Goal: Information Seeking & Learning: Check status

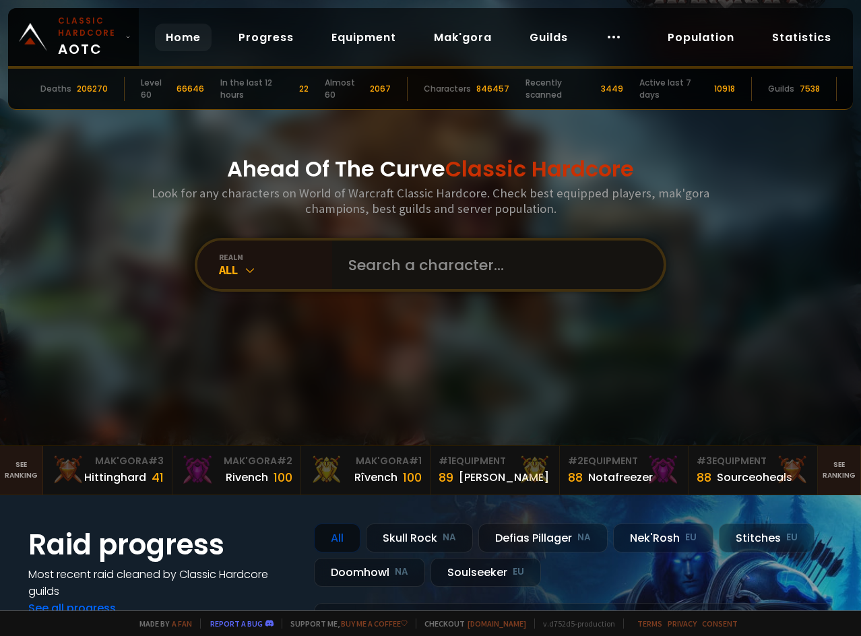
click at [412, 251] on input "text" at bounding box center [493, 264] width 307 height 48
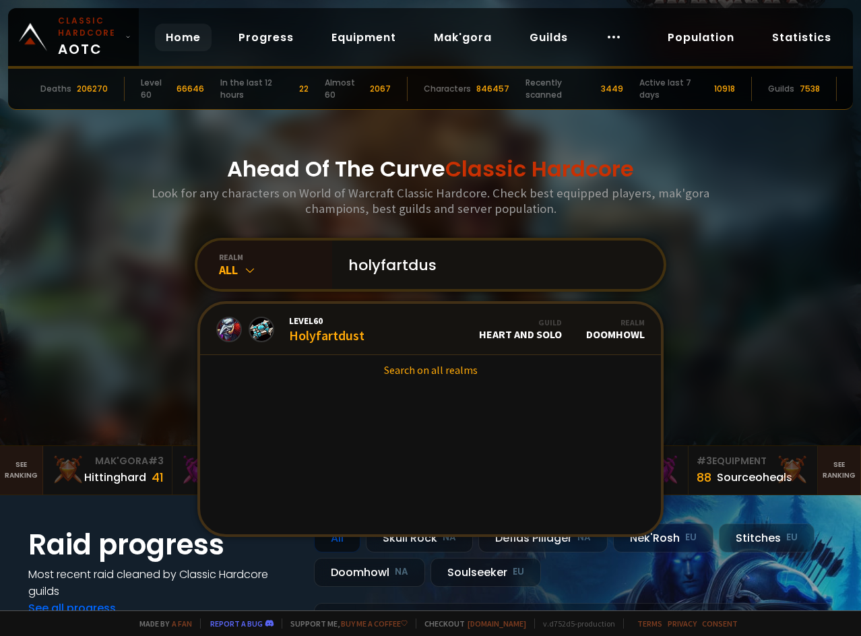
type input "holyfartdust"
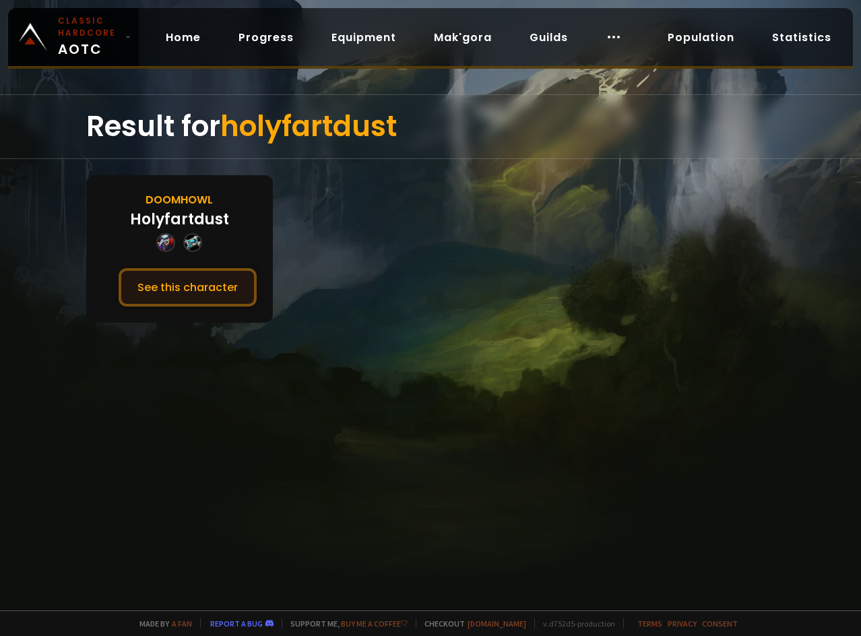
click at [172, 291] on button "See this character" at bounding box center [188, 287] width 138 height 38
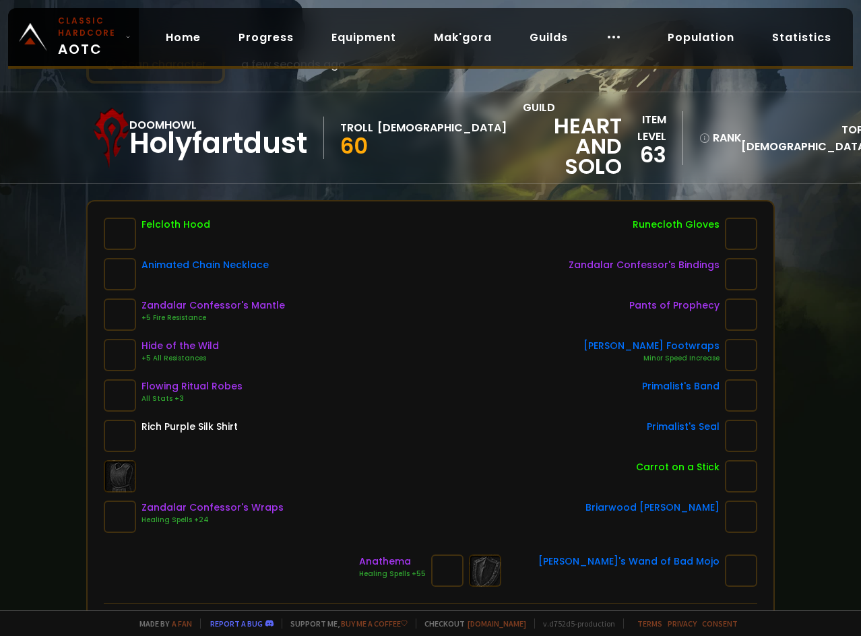
scroll to position [135, 0]
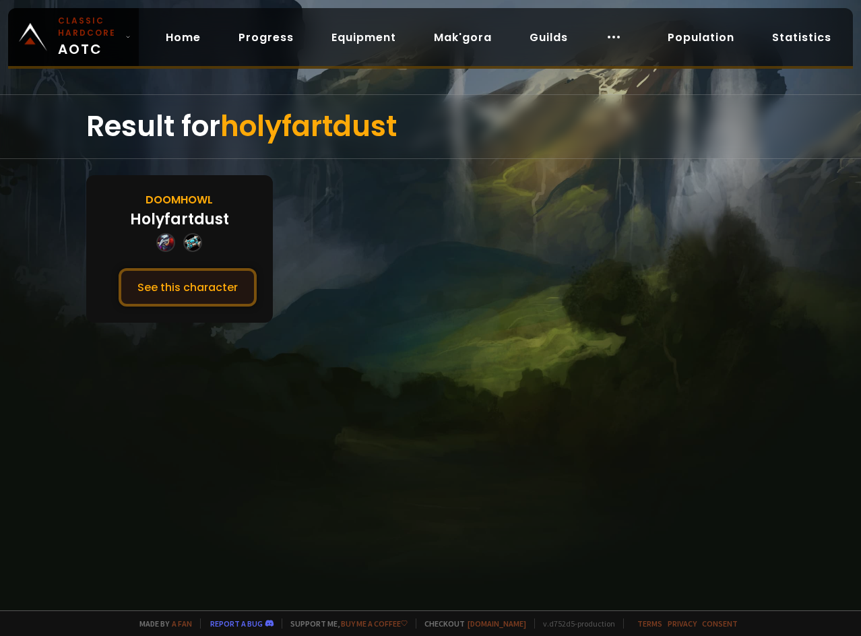
click at [201, 296] on button "See this character" at bounding box center [188, 287] width 138 height 38
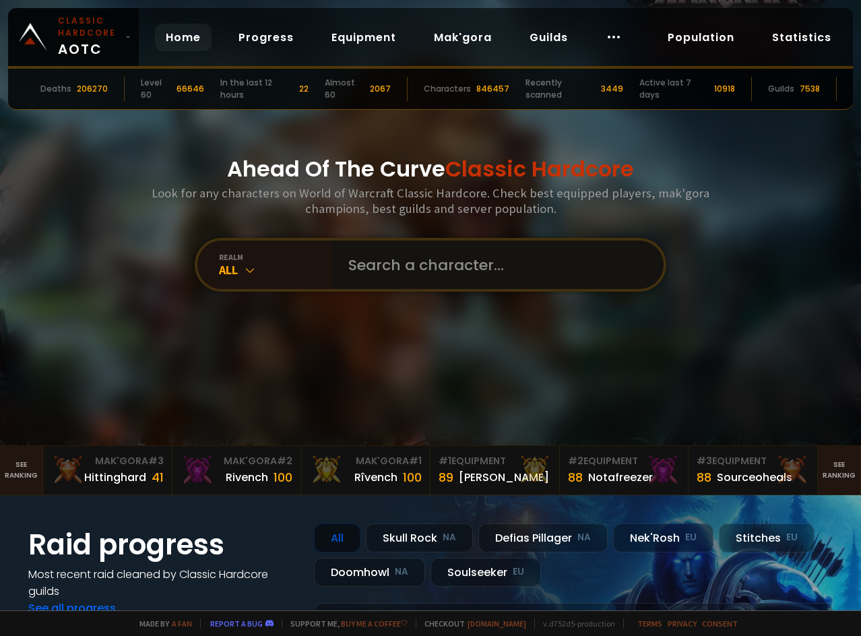
click at [429, 274] on input "text" at bounding box center [493, 264] width 307 height 48
type input "f"
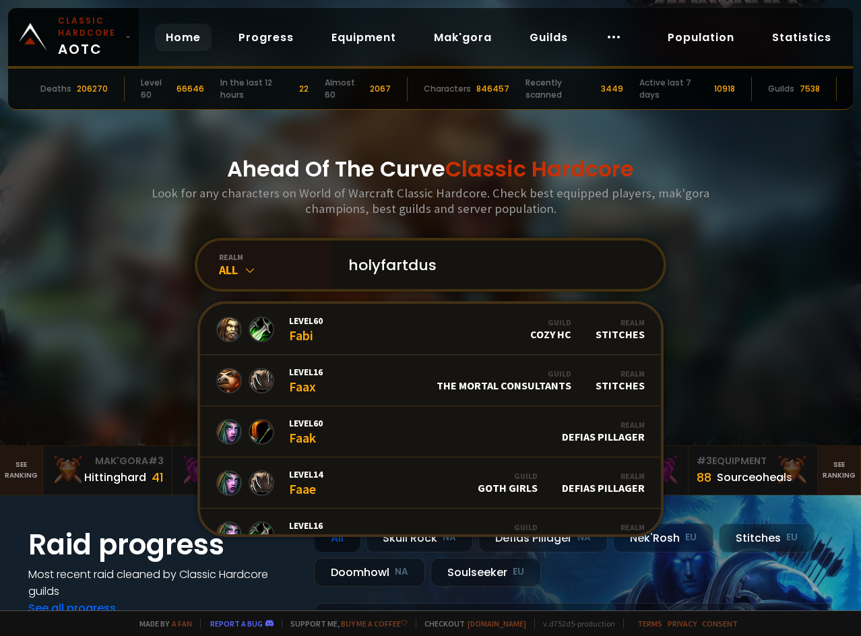
type input "holyfartdust"
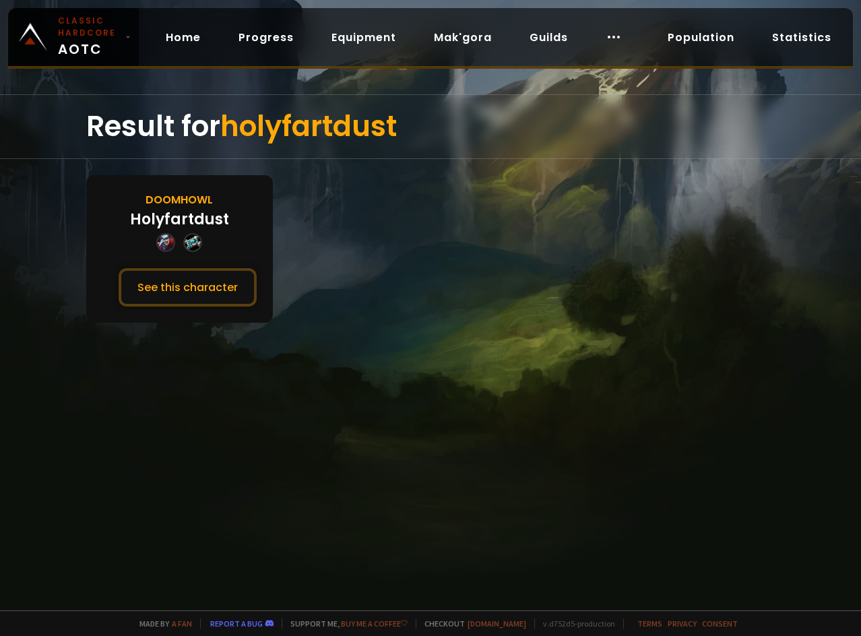
click at [258, 296] on div "Doomhowl Holyfartdust See this character" at bounding box center [179, 249] width 187 height 148
click at [240, 289] on button "See this character" at bounding box center [188, 287] width 138 height 38
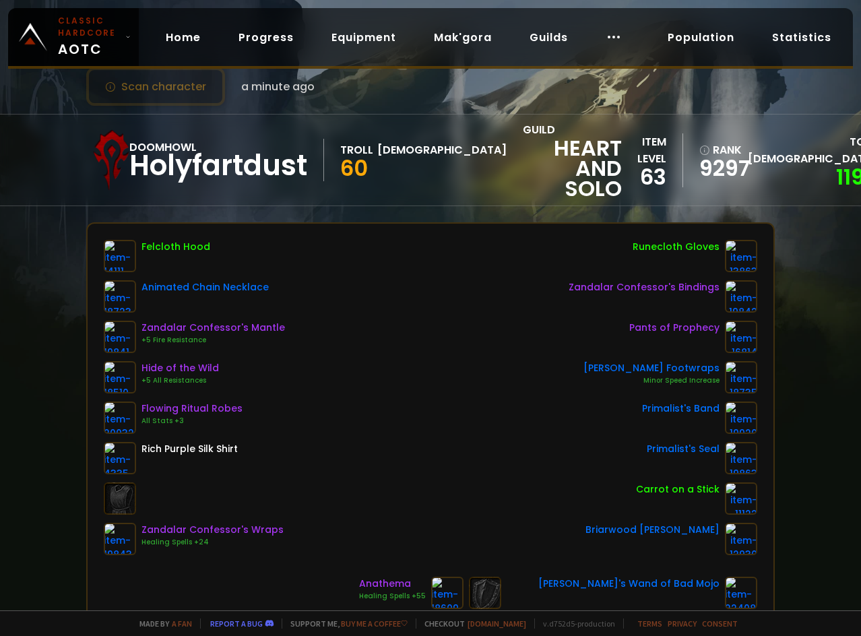
scroll to position [67, 0]
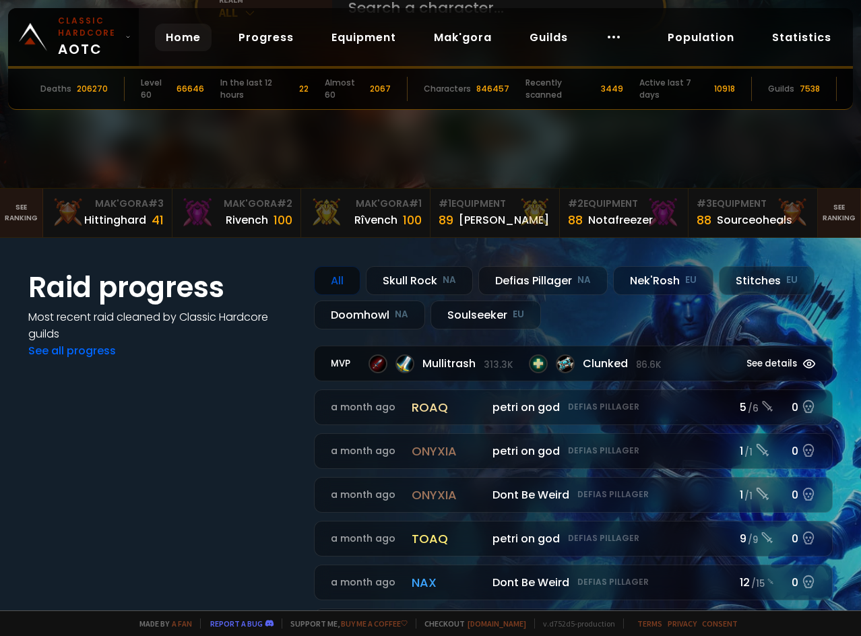
scroll to position [269, 0]
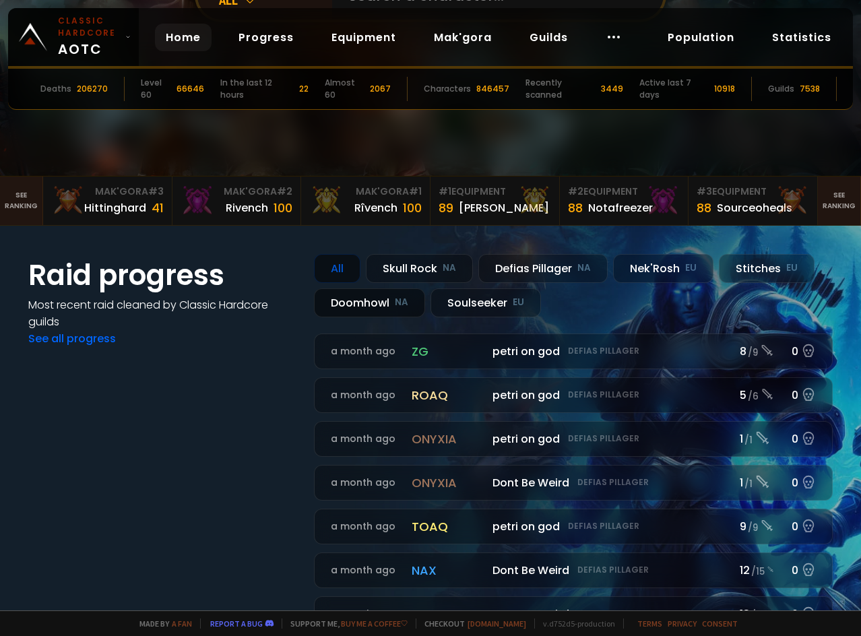
click at [406, 303] on small "NA" at bounding box center [401, 302] width 13 height 13
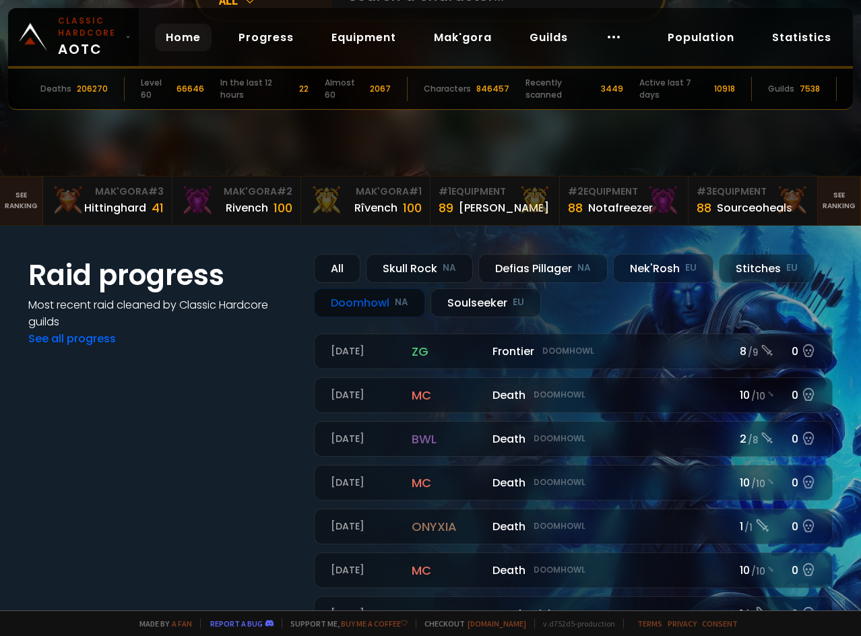
click at [379, 304] on div "Doomhowl NA" at bounding box center [369, 302] width 111 height 29
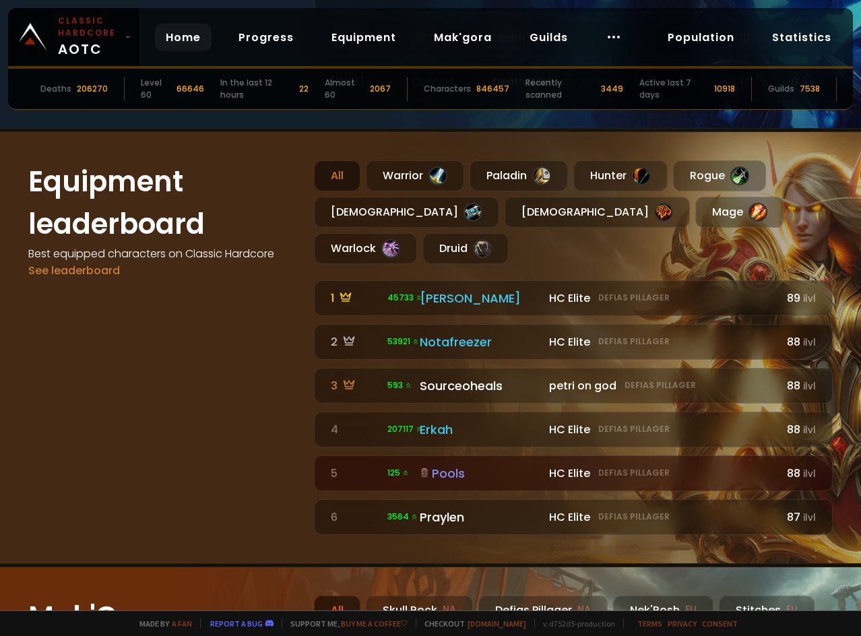
scroll to position [808, 0]
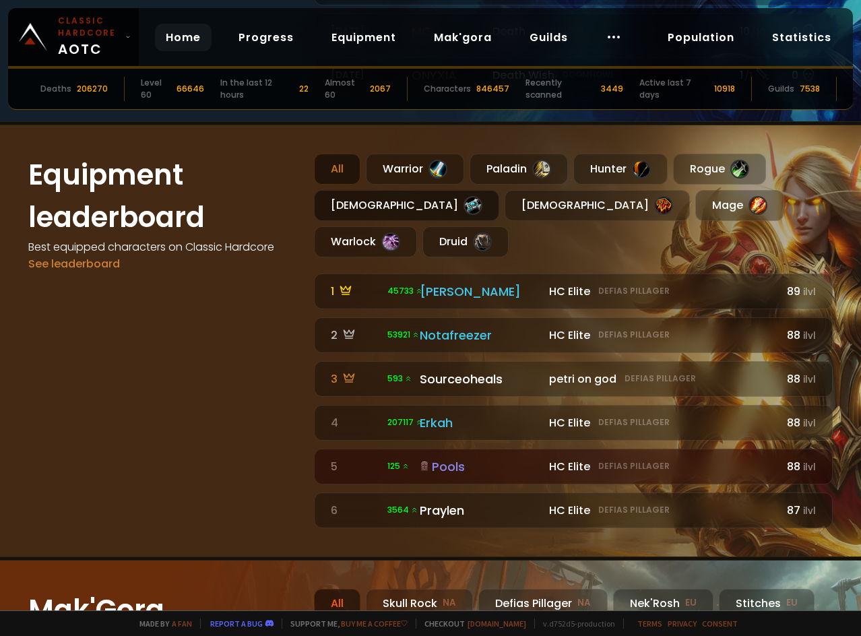
click at [364, 207] on div "[DEMOGRAPHIC_DATA]" at bounding box center [406, 205] width 185 height 31
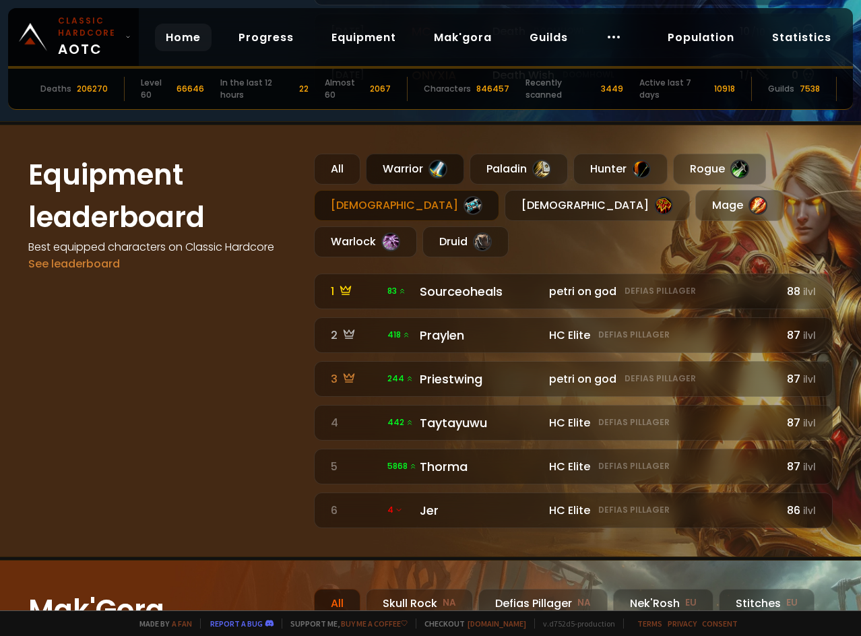
click at [429, 172] on div at bounding box center [437, 169] width 19 height 19
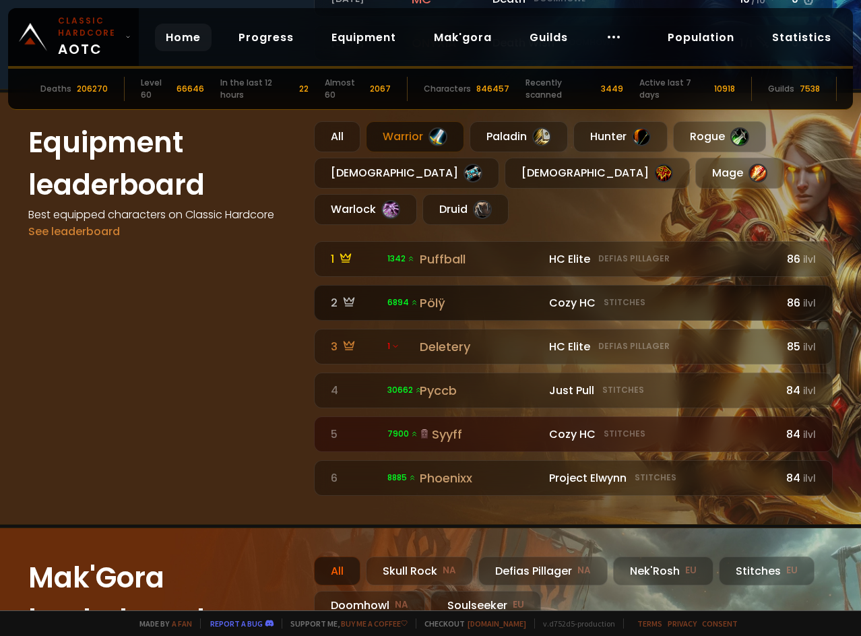
scroll to position [876, 0]
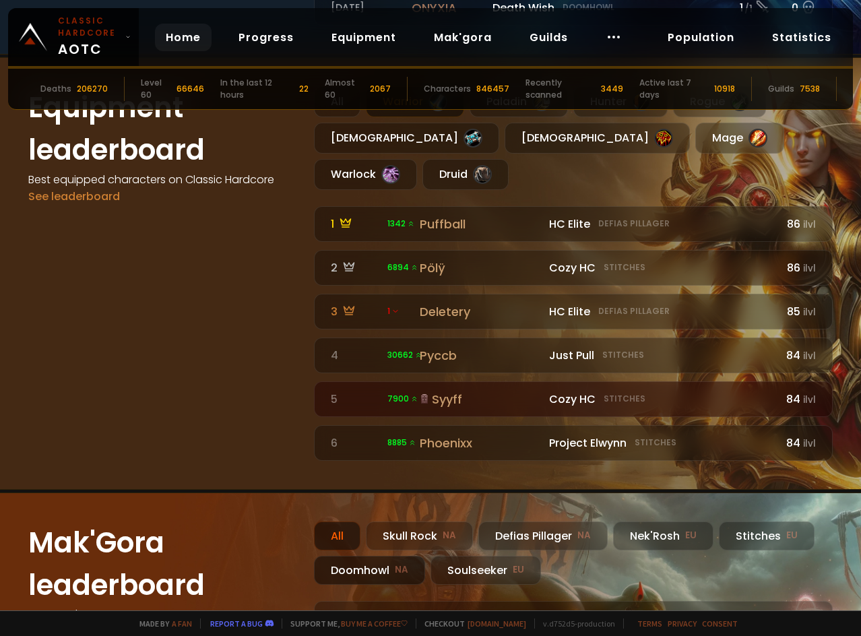
click at [370, 556] on div "Doomhowl NA" at bounding box center [369, 570] width 111 height 29
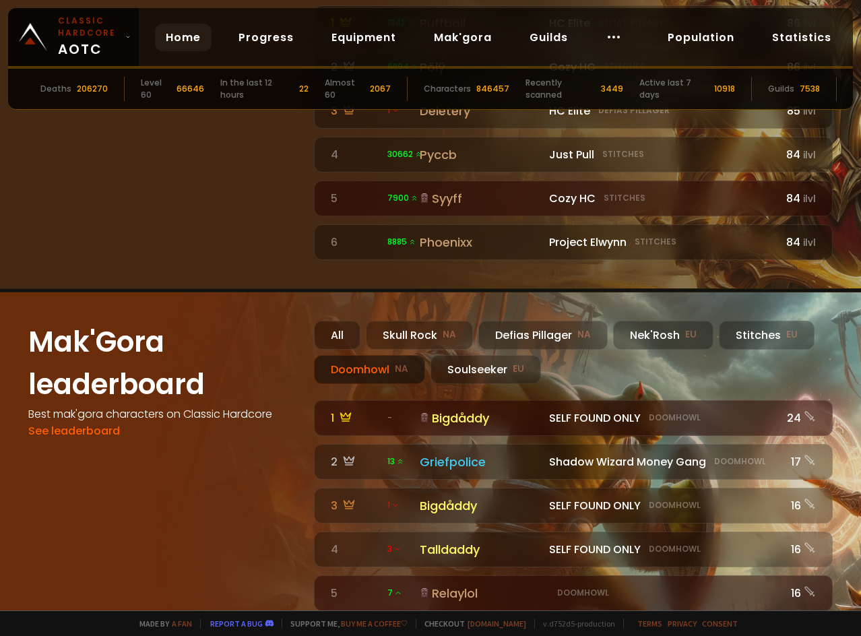
scroll to position [1078, 0]
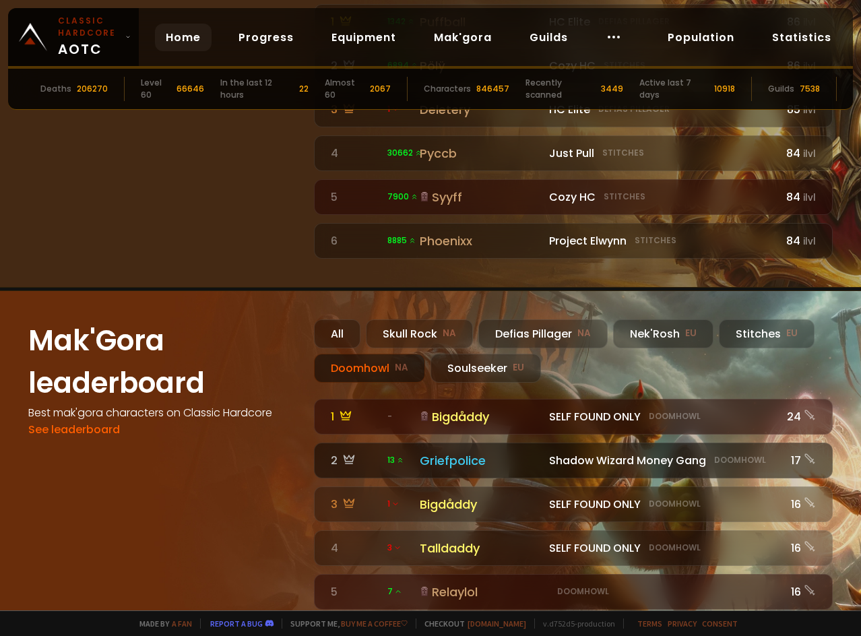
click at [434, 451] on div "Griefpolice" at bounding box center [480, 460] width 121 height 18
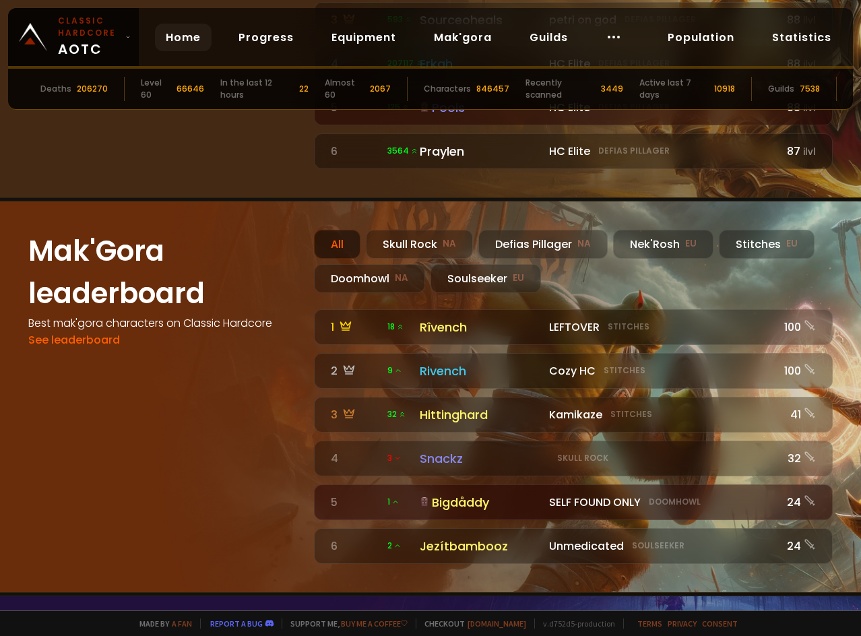
scroll to position [1145, 0]
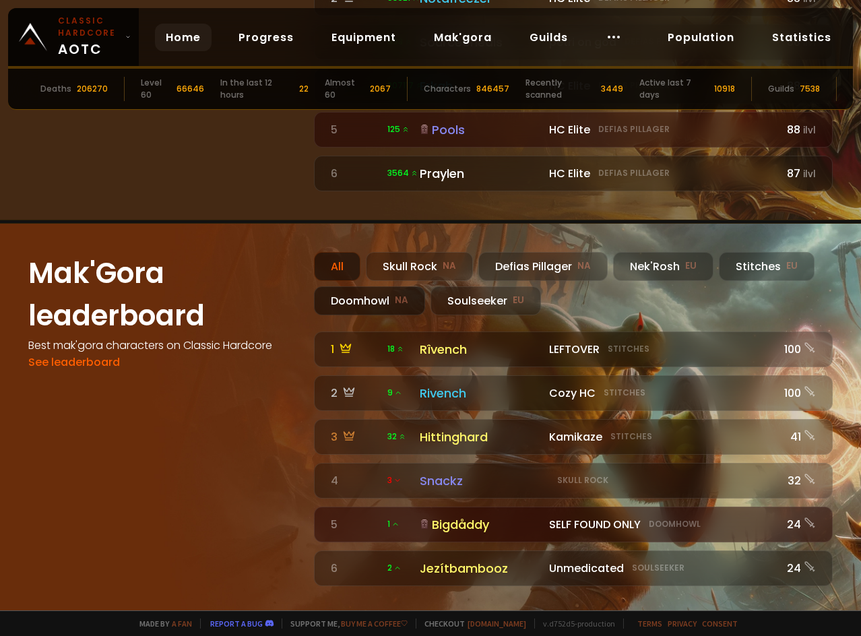
click at [363, 286] on div "Doomhowl NA" at bounding box center [369, 300] width 111 height 29
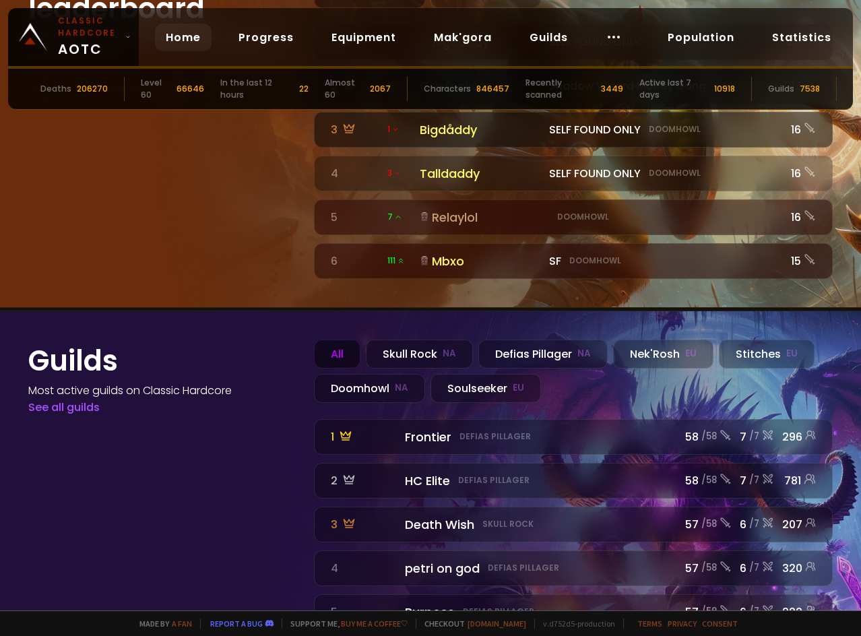
scroll to position [1482, 0]
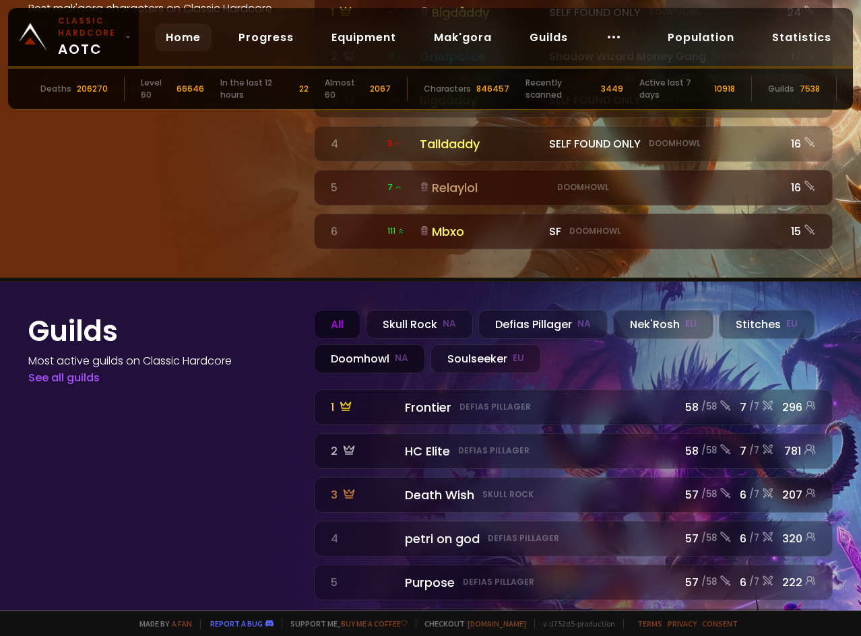
click at [387, 344] on div "Doomhowl NA" at bounding box center [369, 358] width 111 height 29
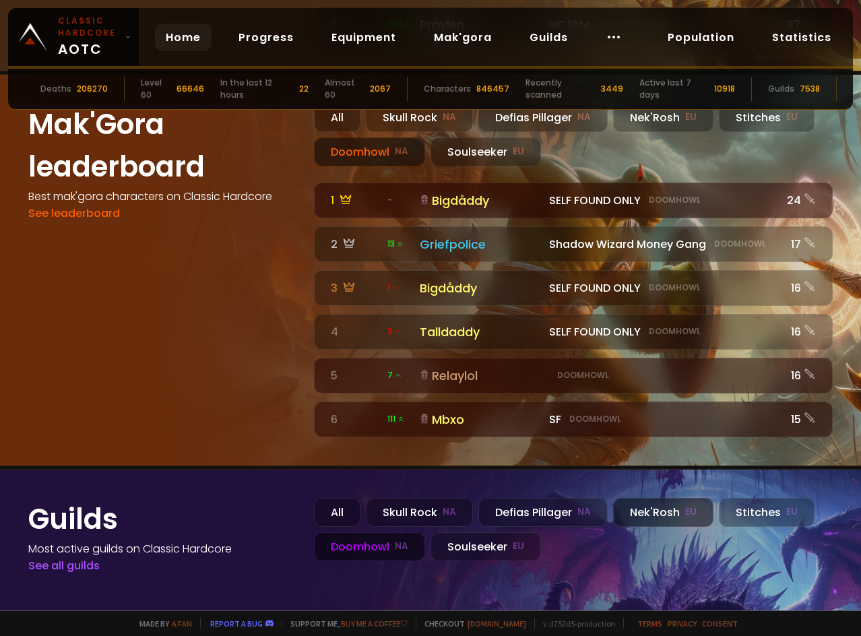
scroll to position [1486, 0]
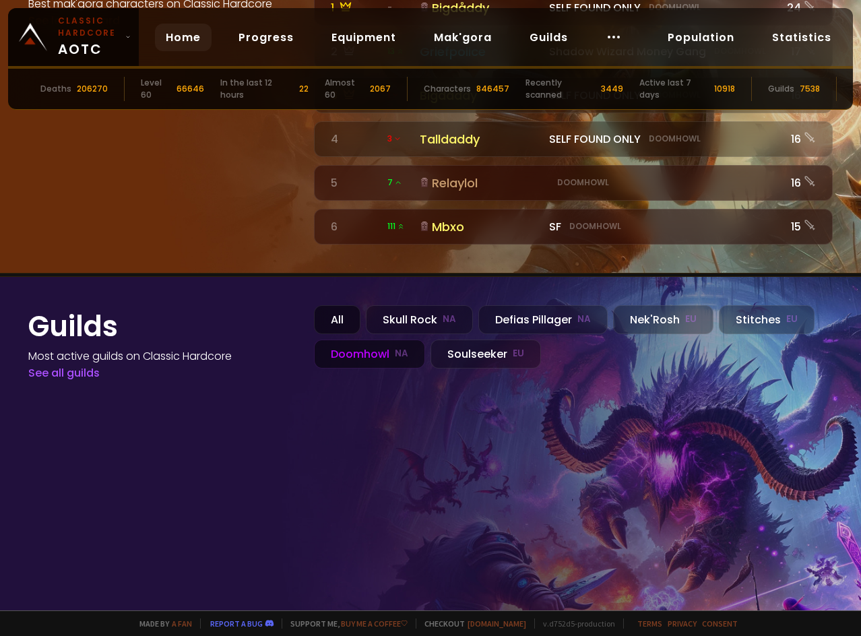
click at [356, 305] on div "All" at bounding box center [337, 319] width 46 height 29
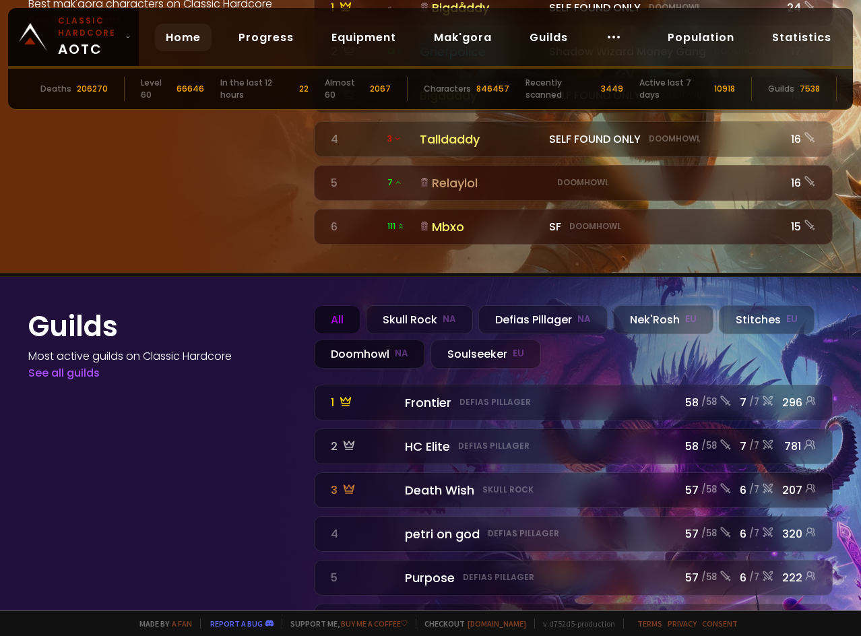
click at [385, 339] on div "Doomhowl NA" at bounding box center [369, 353] width 111 height 29
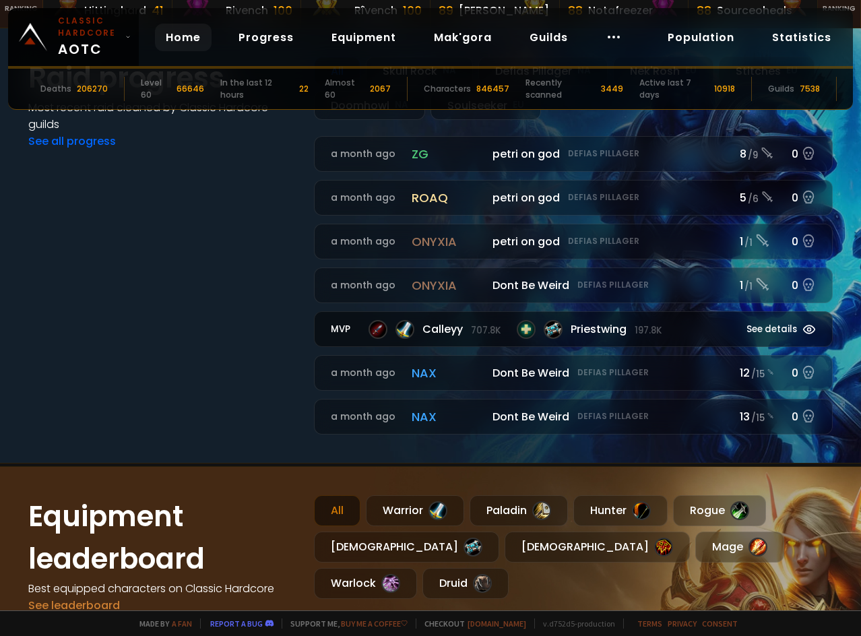
scroll to position [341, 0]
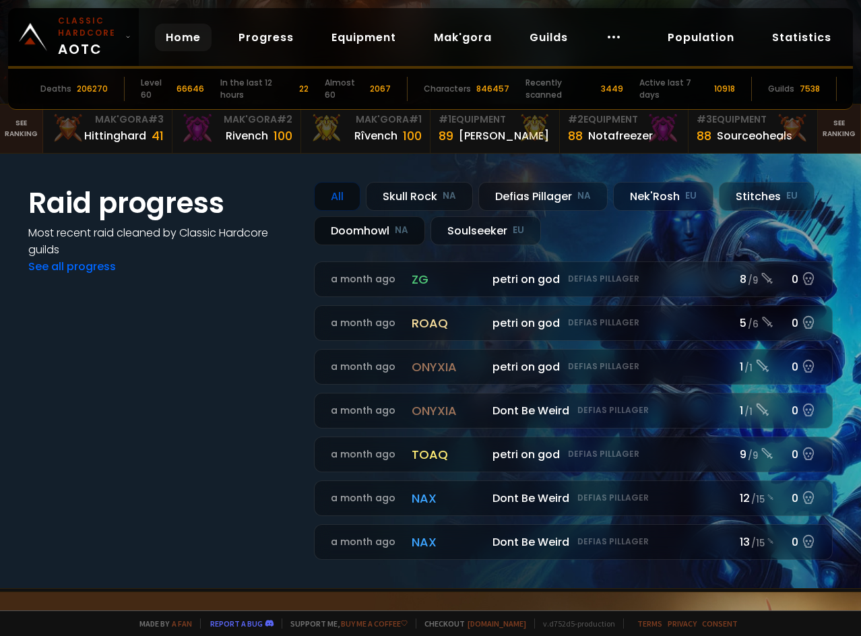
click at [404, 230] on small "NA" at bounding box center [401, 230] width 13 height 13
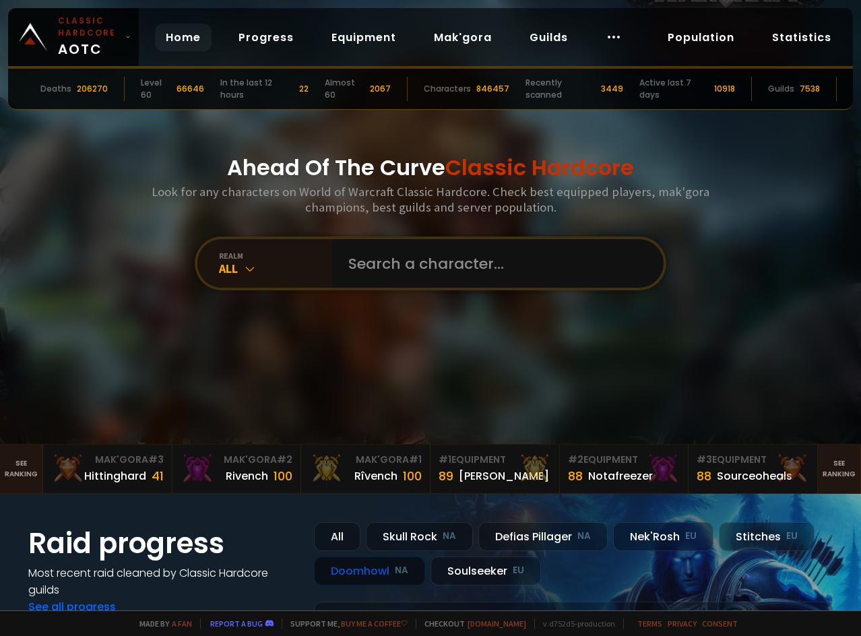
scroll to position [0, 0]
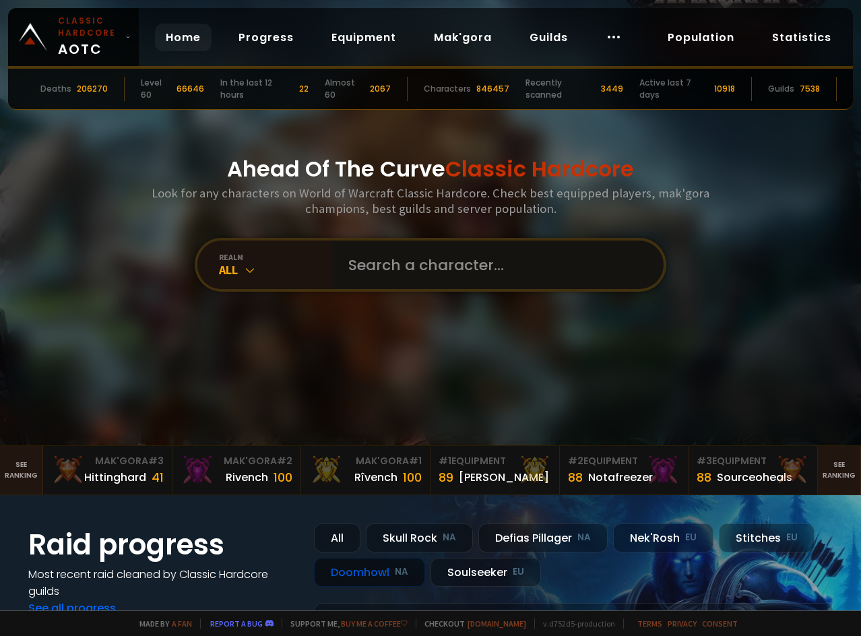
click at [475, 276] on input "text" at bounding box center [493, 264] width 307 height 48
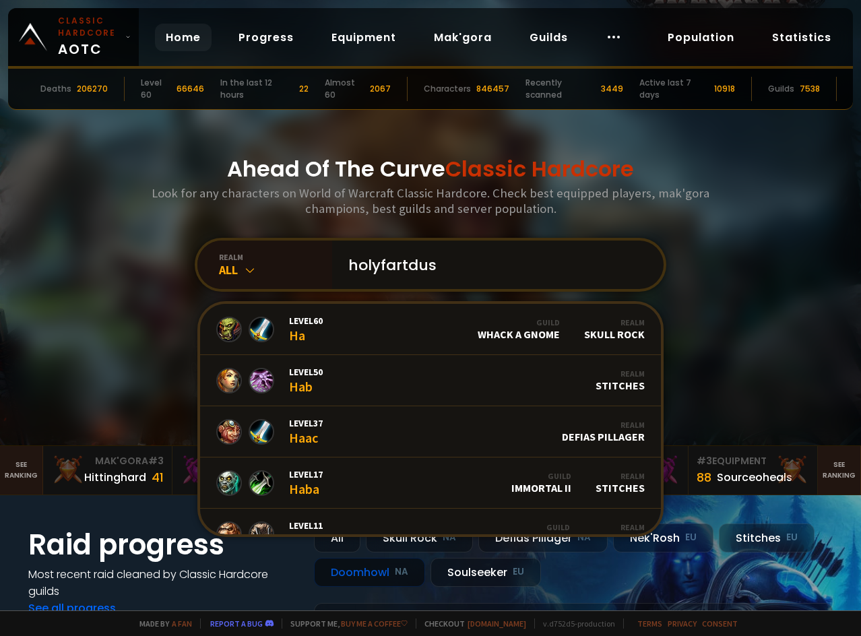
type input "holyfartdust"
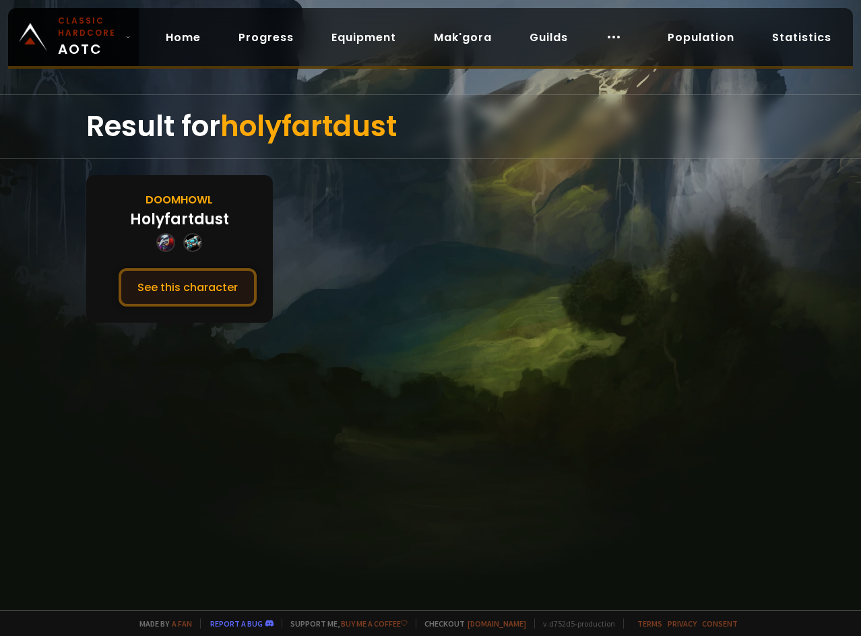
click at [205, 292] on button "See this character" at bounding box center [188, 287] width 138 height 38
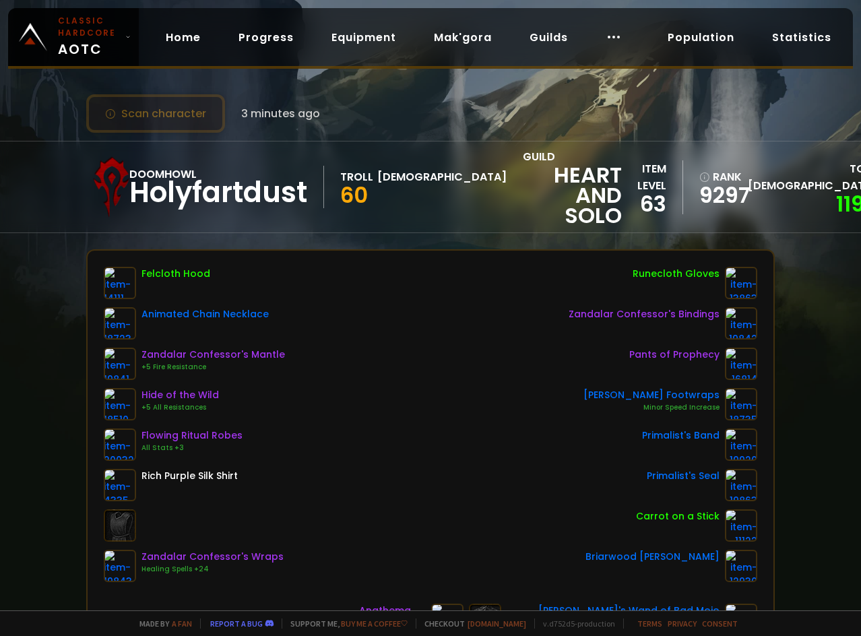
click at [167, 104] on button "Scan character" at bounding box center [155, 113] width 139 height 38
click at [817, 183] on div "Doomhowl Holyfartdust Troll Priest 60 guild Heart and Solo item level 63 rank 9…" at bounding box center [430, 187] width 861 height 92
click at [836, 195] on link "1191" at bounding box center [854, 204] width 36 height 30
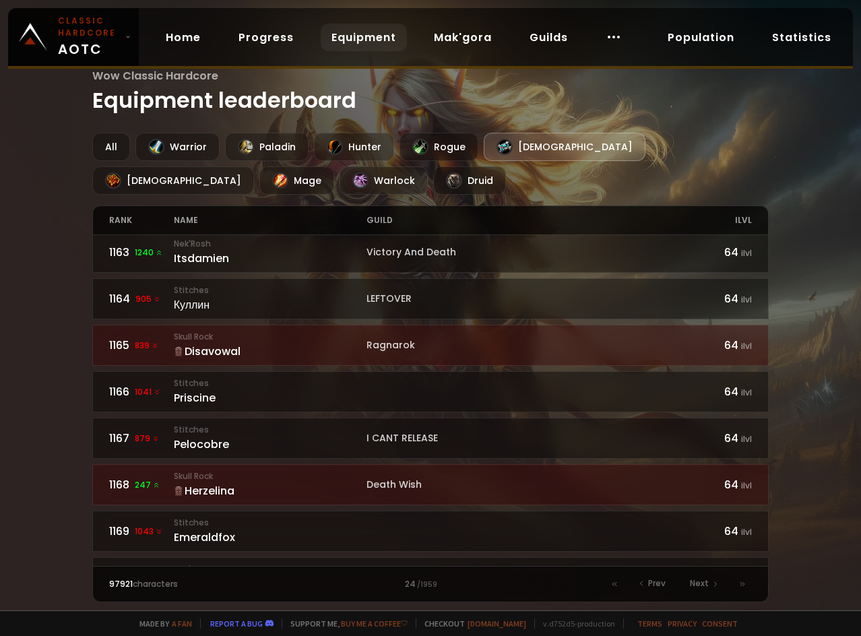
scroll to position [515, 0]
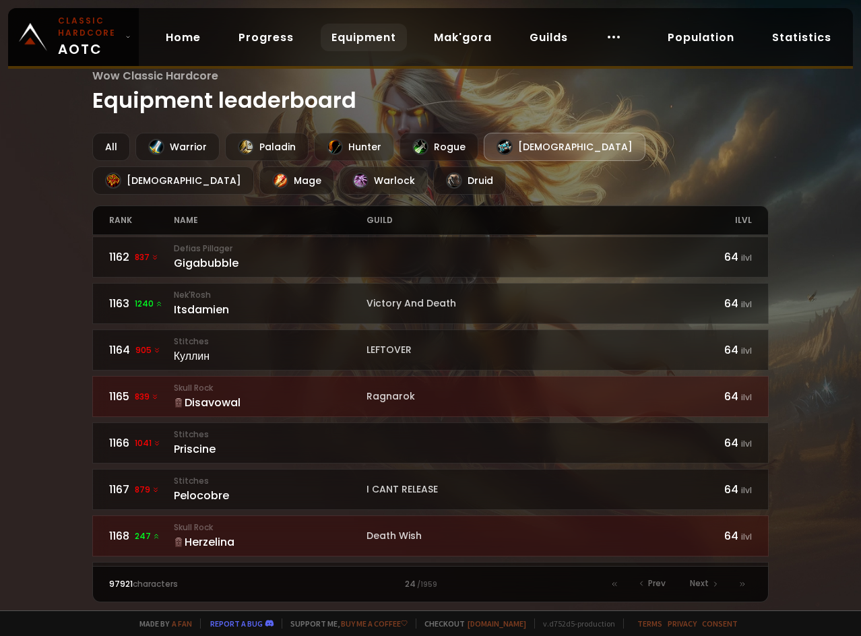
drag, startPoint x: 773, startPoint y: 322, endPoint x: 773, endPoint y: 306, distance: 15.5
click at [773, 306] on div "Wow Classic Hardcore Equipment leaderboard All Warrior Paladin Hunter Rogue Pri…" at bounding box center [430, 305] width 861 height 610
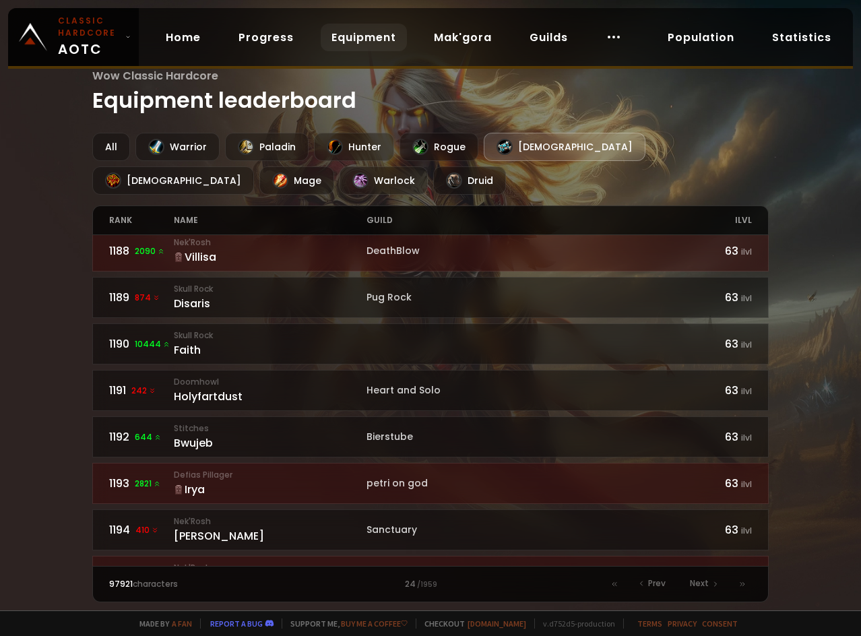
scroll to position [1720, 0]
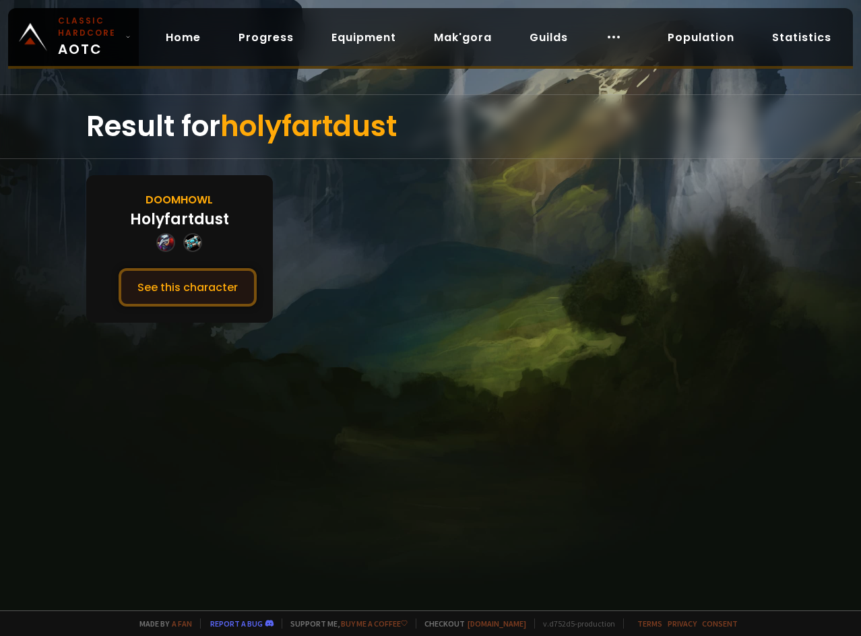
click at [244, 292] on button "See this character" at bounding box center [188, 287] width 138 height 38
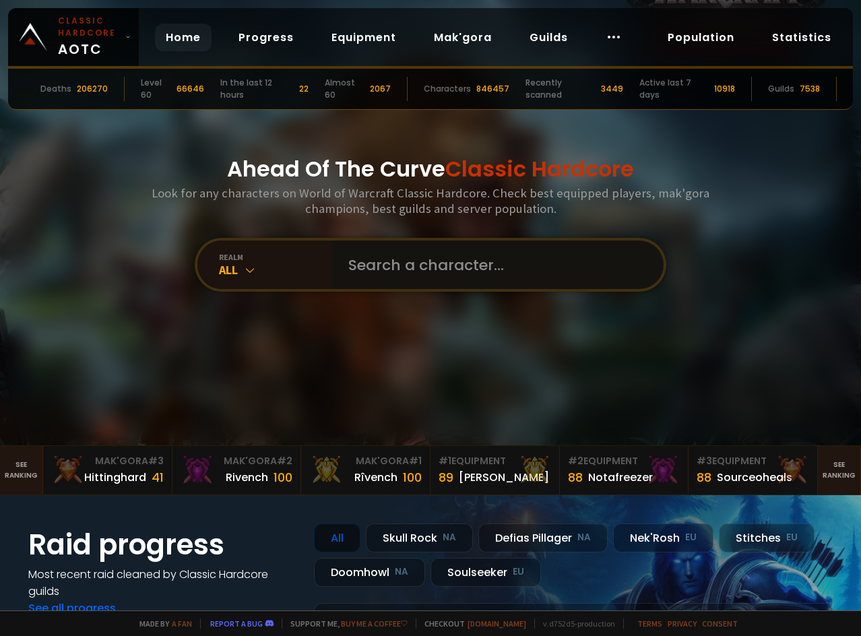
click at [353, 261] on input "text" at bounding box center [493, 264] width 307 height 48
type input "holyfartdust"
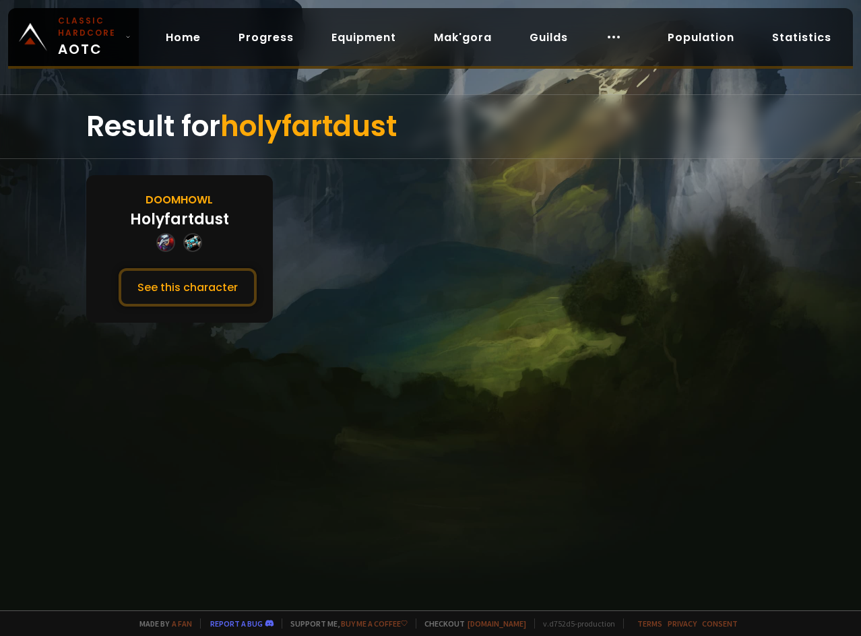
click at [181, 263] on div "Doomhowl Holyfartdust See this character" at bounding box center [179, 249] width 187 height 148
click at [185, 273] on button "See this character" at bounding box center [188, 287] width 138 height 38
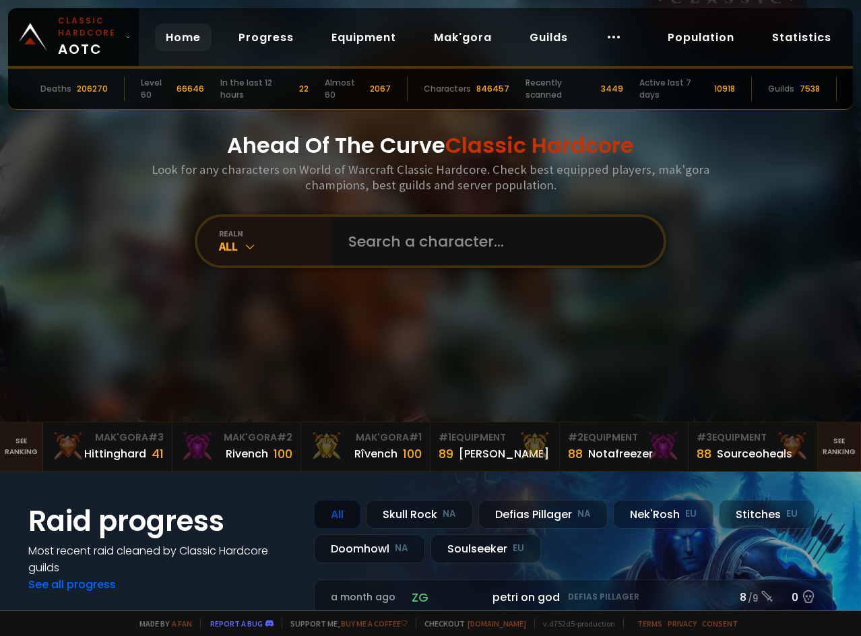
scroll to position [67, 0]
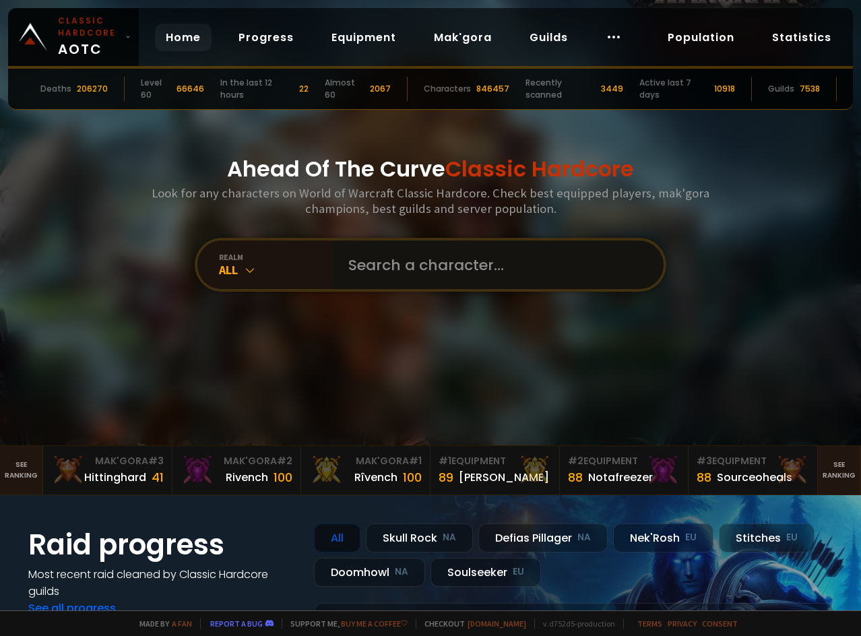
click at [370, 273] on input "text" at bounding box center [493, 264] width 307 height 48
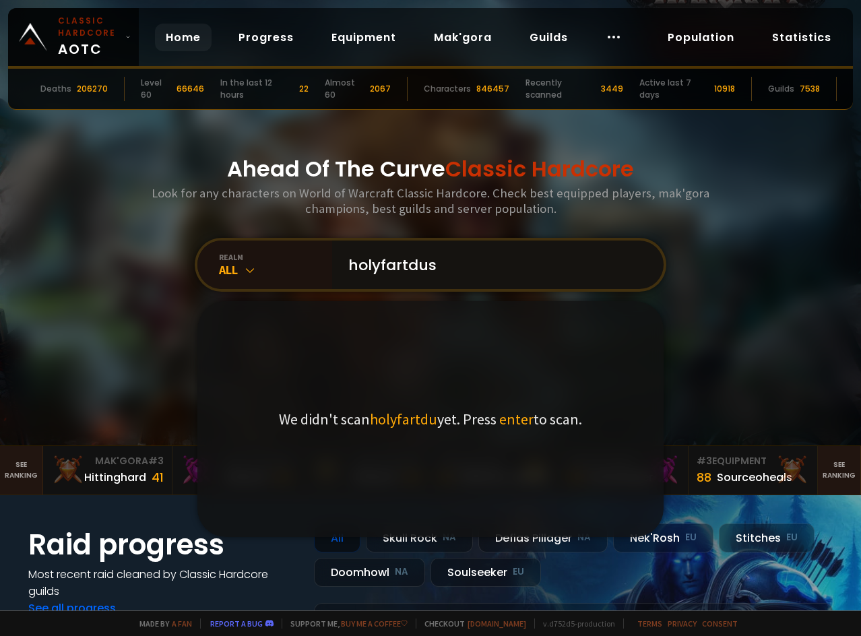
type input "holyfartdust"
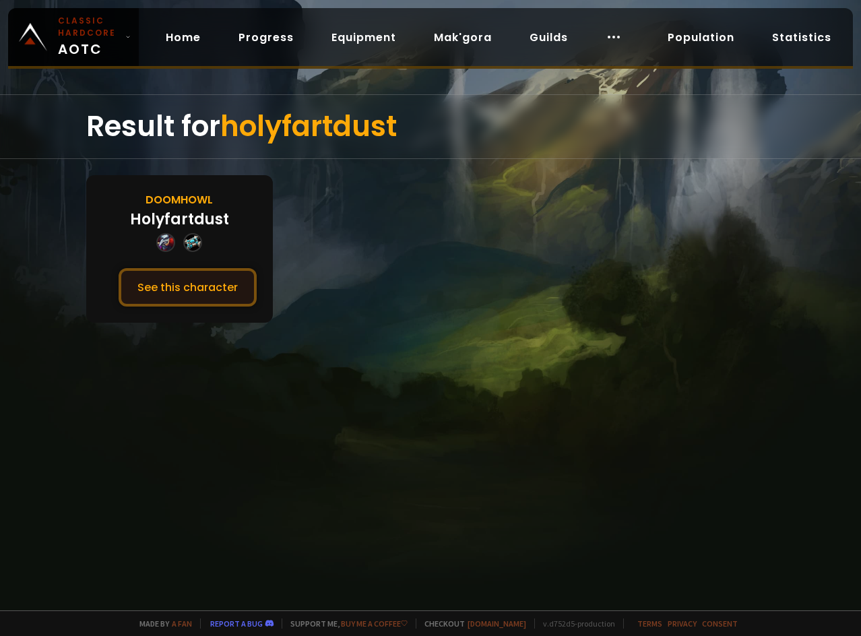
click at [174, 270] on button "See this character" at bounding box center [188, 287] width 138 height 38
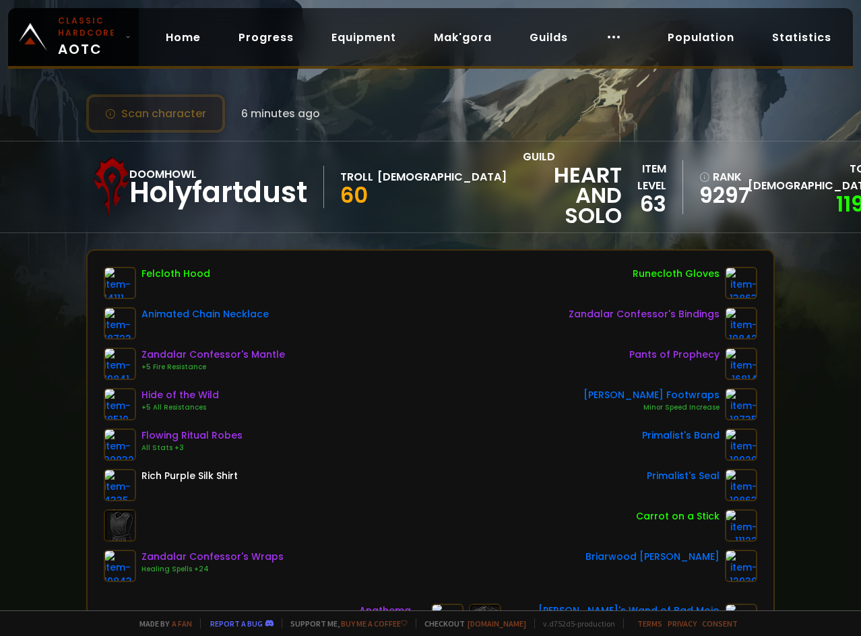
click at [159, 105] on button "Scan character" at bounding box center [155, 113] width 139 height 38
click at [150, 101] on button "Scan character" at bounding box center [155, 113] width 139 height 38
click at [154, 108] on button "Scan character" at bounding box center [155, 113] width 139 height 38
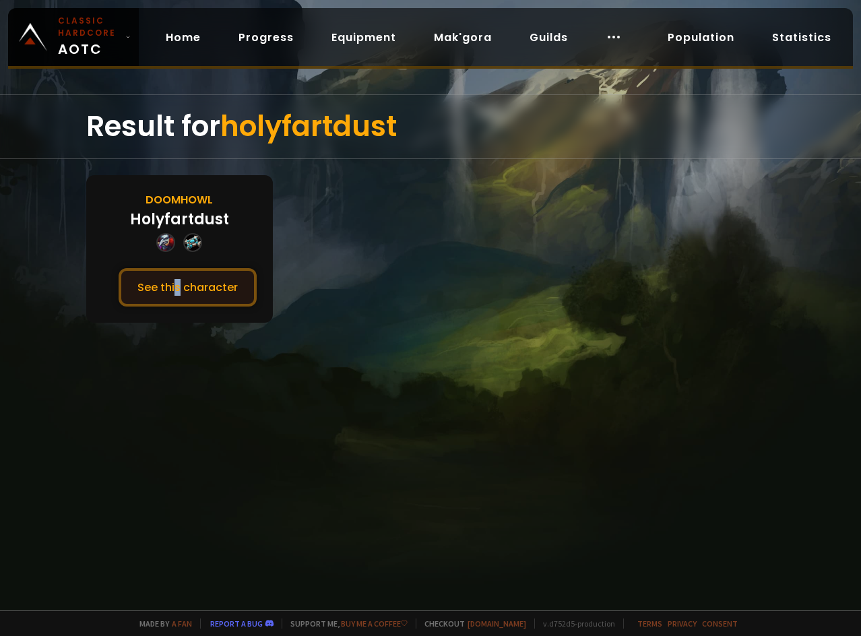
drag, startPoint x: 178, startPoint y: 269, endPoint x: 178, endPoint y: 275, distance: 6.8
click at [178, 269] on div "Doomhowl Holyfartdust See this character" at bounding box center [179, 249] width 187 height 148
click at [178, 276] on button "See this character" at bounding box center [188, 287] width 138 height 38
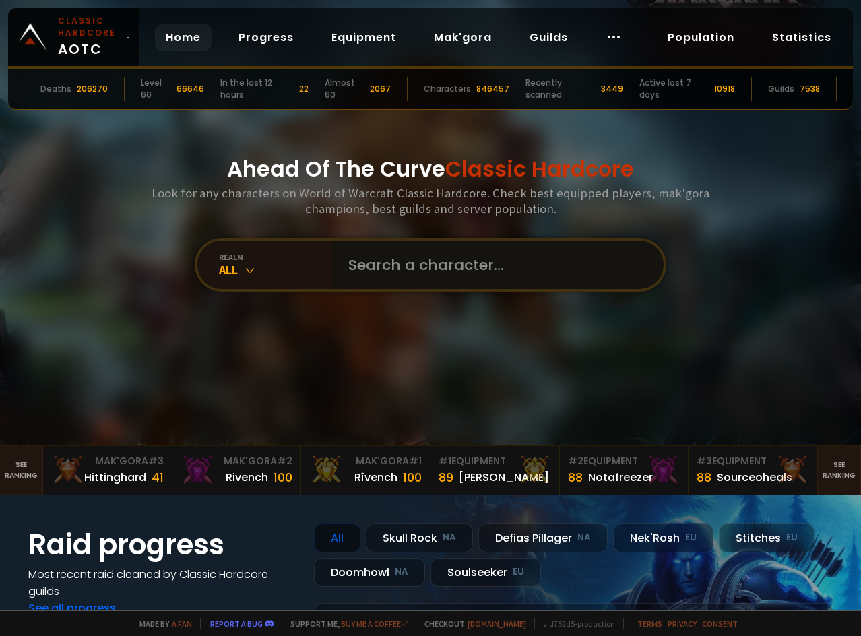
click at [401, 275] on input "text" at bounding box center [493, 264] width 307 height 48
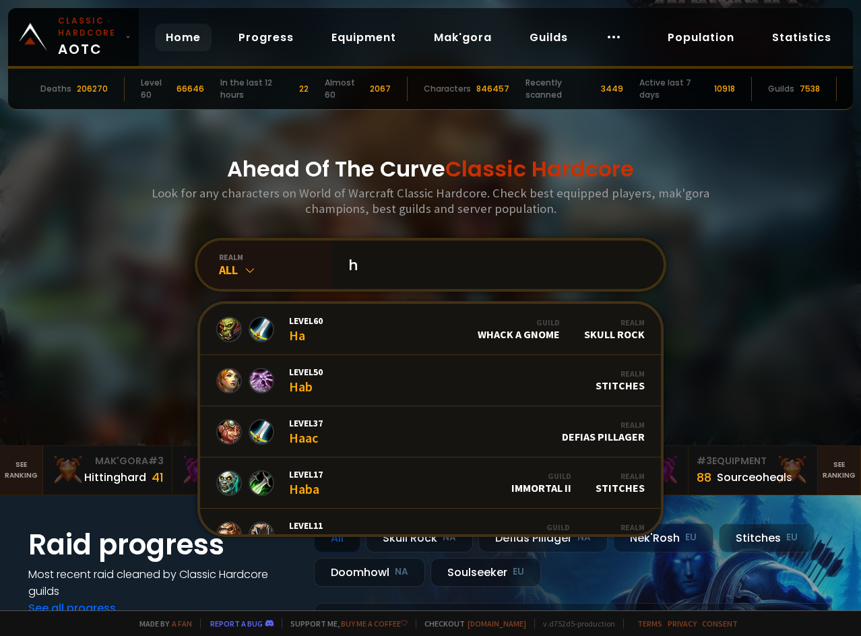
click at [385, 279] on input "h" at bounding box center [493, 264] width 307 height 48
click at [475, 265] on input "h" at bounding box center [493, 264] width 307 height 48
type input "holyfartdust"
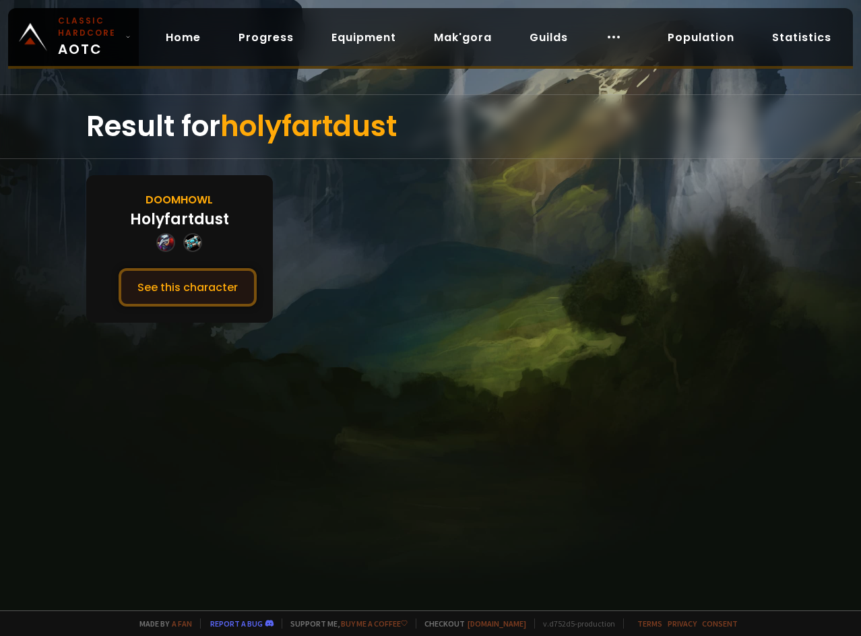
click at [155, 302] on button "See this character" at bounding box center [188, 287] width 138 height 38
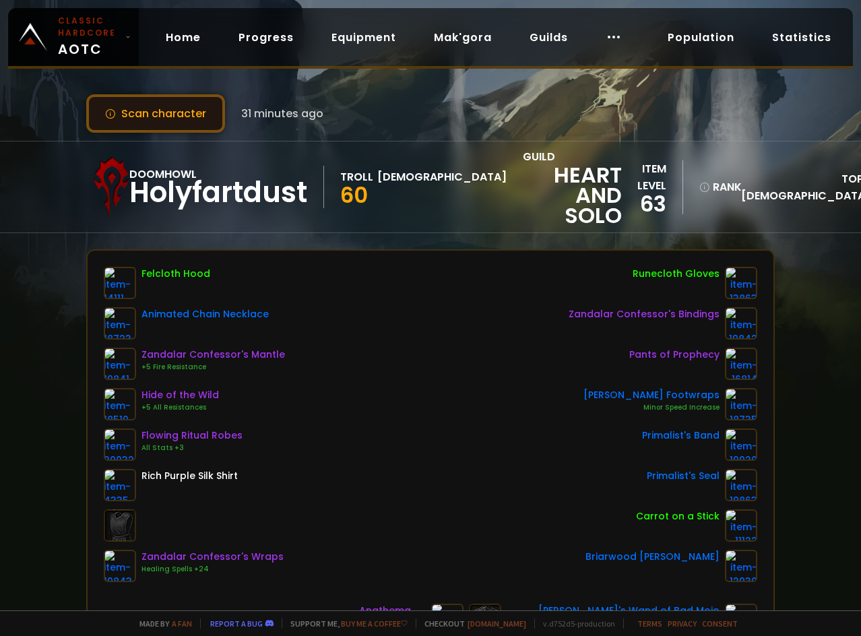
click at [139, 114] on button "Scan character" at bounding box center [155, 113] width 139 height 38
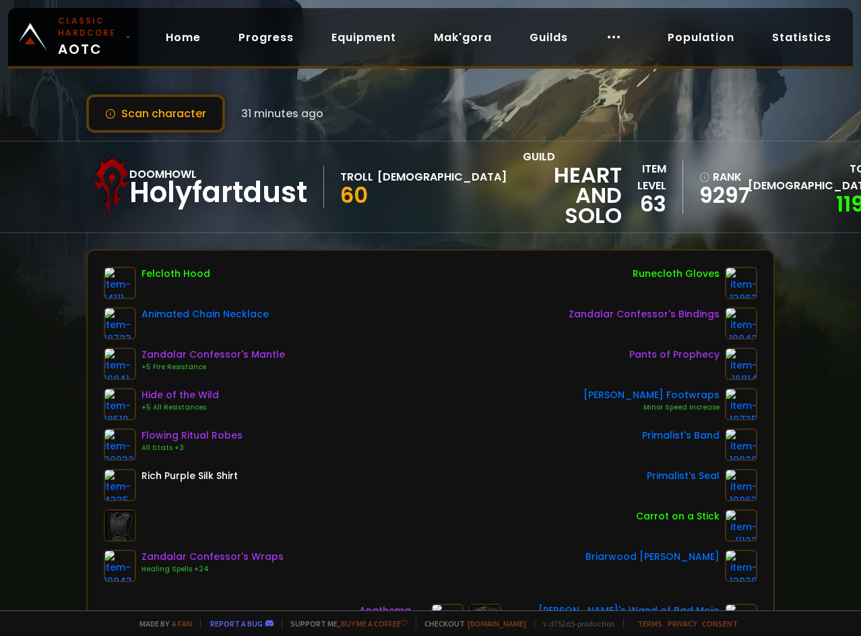
click at [126, 93] on div "Scan character 31 minutes ago Doomhowl Holyfartdust Troll Priest 60 guild Heart…" at bounding box center [430, 305] width 861 height 610
click at [133, 104] on button "Scan character" at bounding box center [155, 113] width 139 height 38
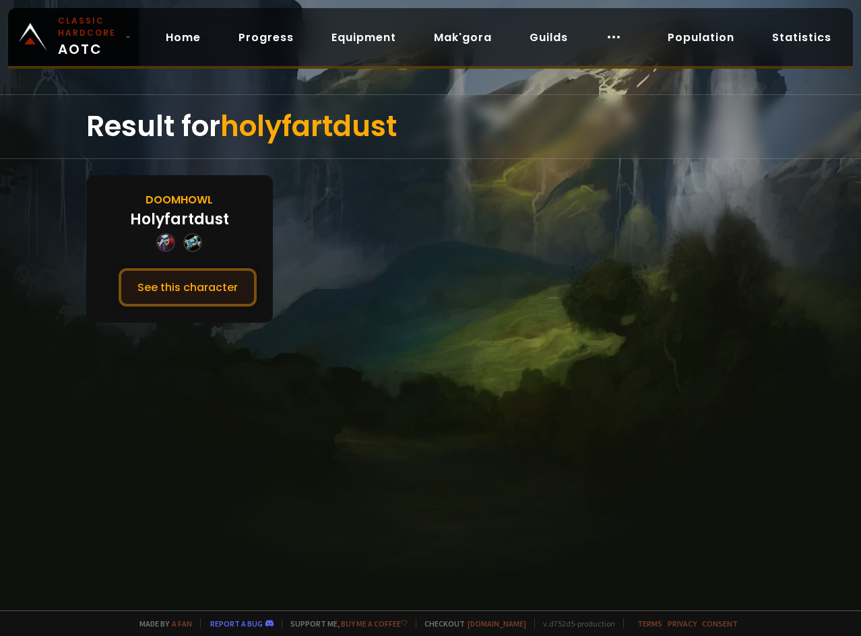
click at [209, 301] on button "See this character" at bounding box center [188, 287] width 138 height 38
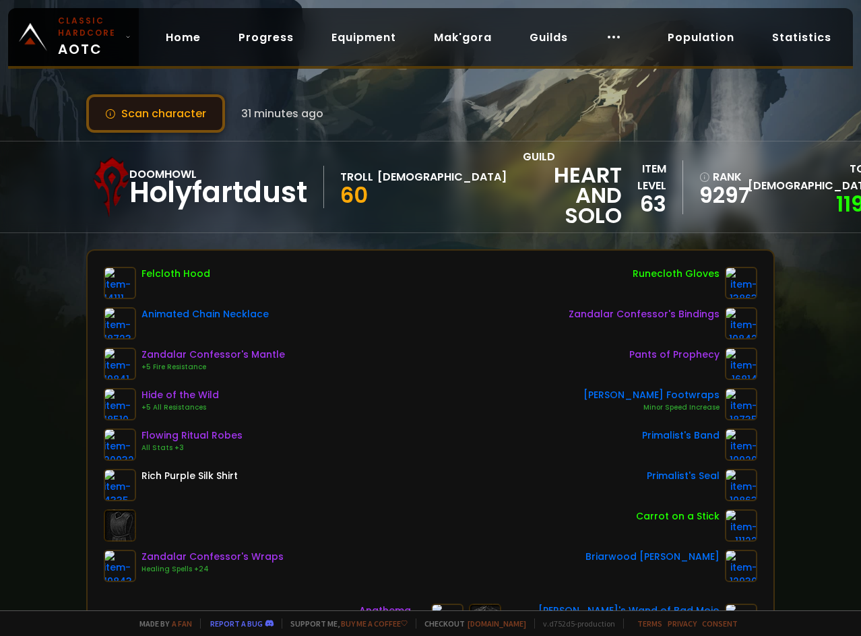
click at [182, 121] on button "Scan character" at bounding box center [155, 113] width 139 height 38
